Goal: Information Seeking & Learning: Check status

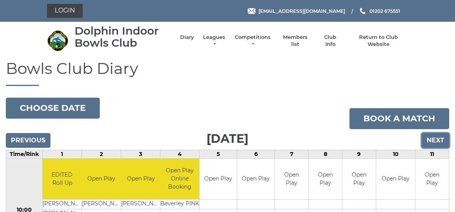
click at [435, 139] on input "Next" at bounding box center [436, 140] width 28 height 15
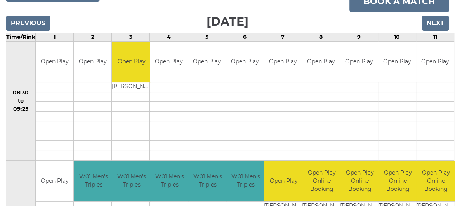
scroll to position [39, 0]
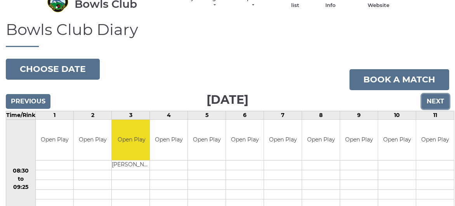
click at [436, 99] on input "Next" at bounding box center [436, 101] width 28 height 15
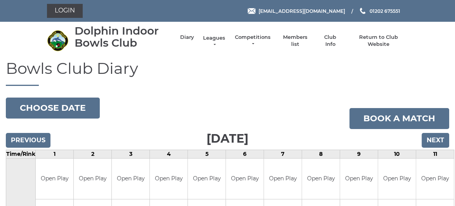
click at [213, 36] on link "Leagues" at bounding box center [214, 42] width 24 height 14
click at [212, 37] on link "Leagues" at bounding box center [214, 42] width 24 height 14
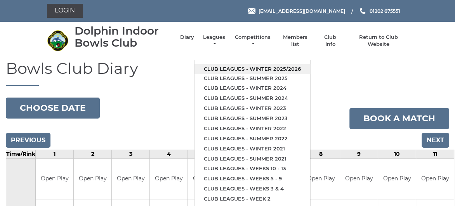
click at [231, 66] on link "Club leagues - Winter 2025/2026" at bounding box center [253, 69] width 116 height 10
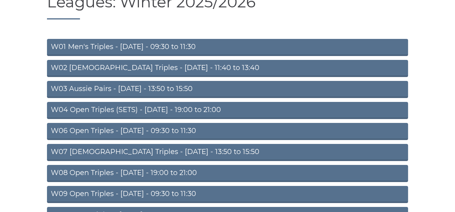
scroll to position [78, 0]
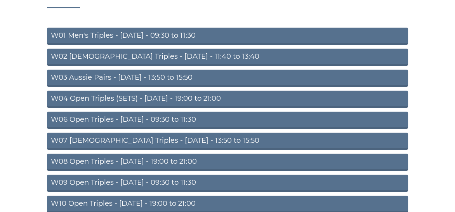
click at [148, 120] on link "W06 Open Triples - Tuesday - 09:30 to 11:30" at bounding box center [227, 119] width 361 height 17
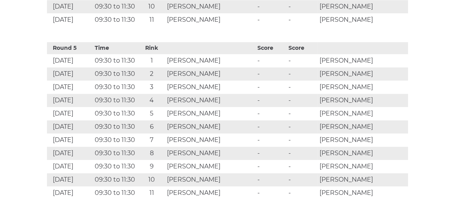
scroll to position [1243, 0]
